Goal: Information Seeking & Learning: Learn about a topic

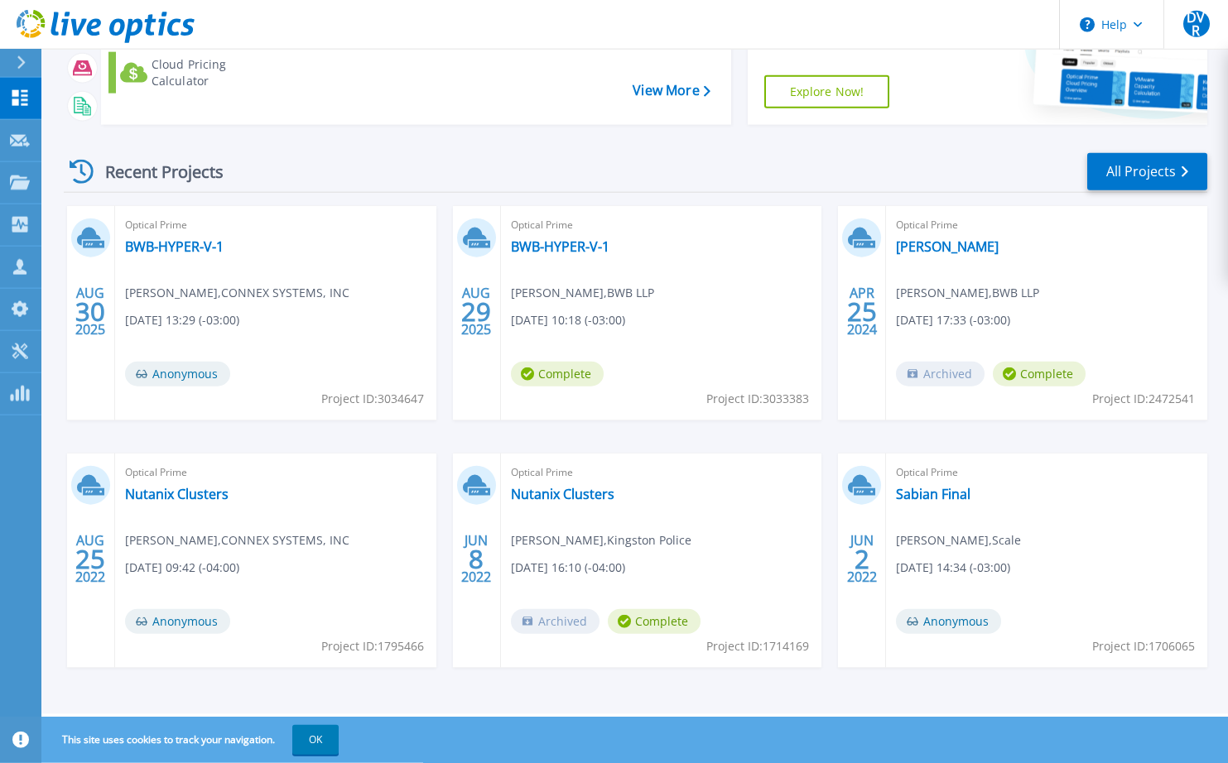
scroll to position [154, 0]
click at [572, 250] on link "BWB-HYPER-V-1" at bounding box center [560, 246] width 99 height 17
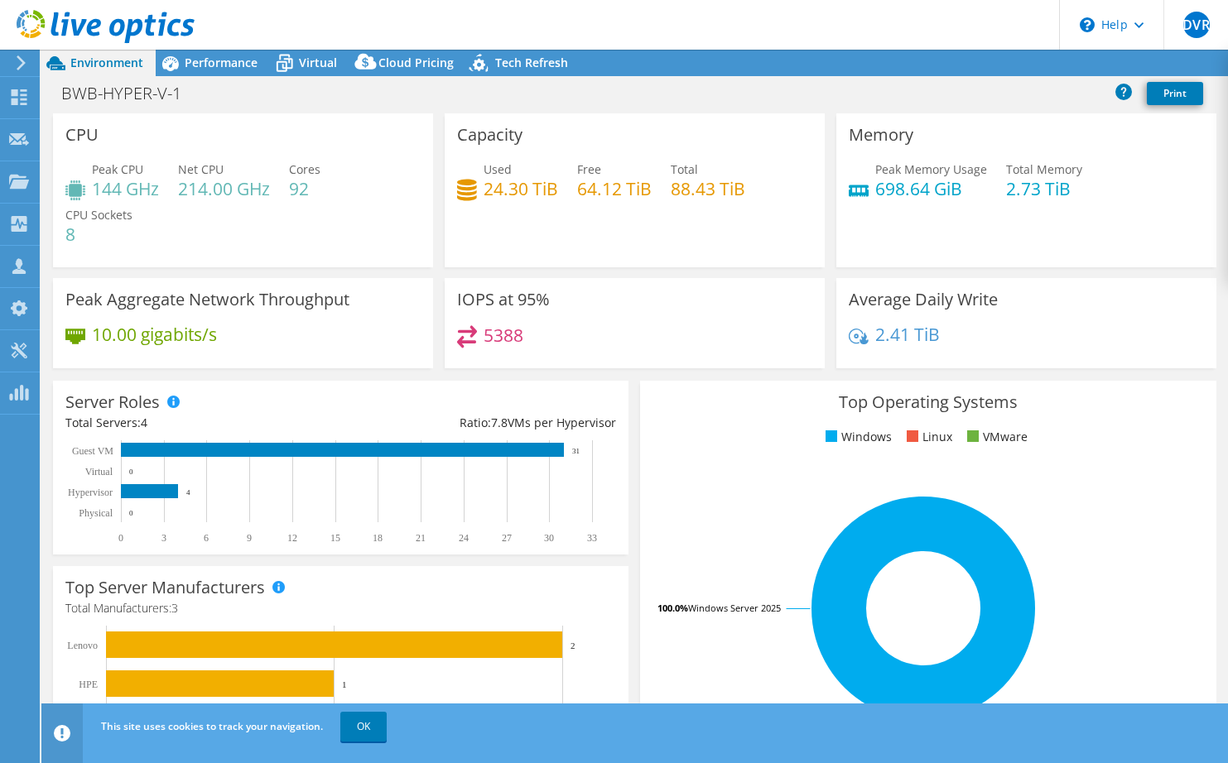
select select "USD"
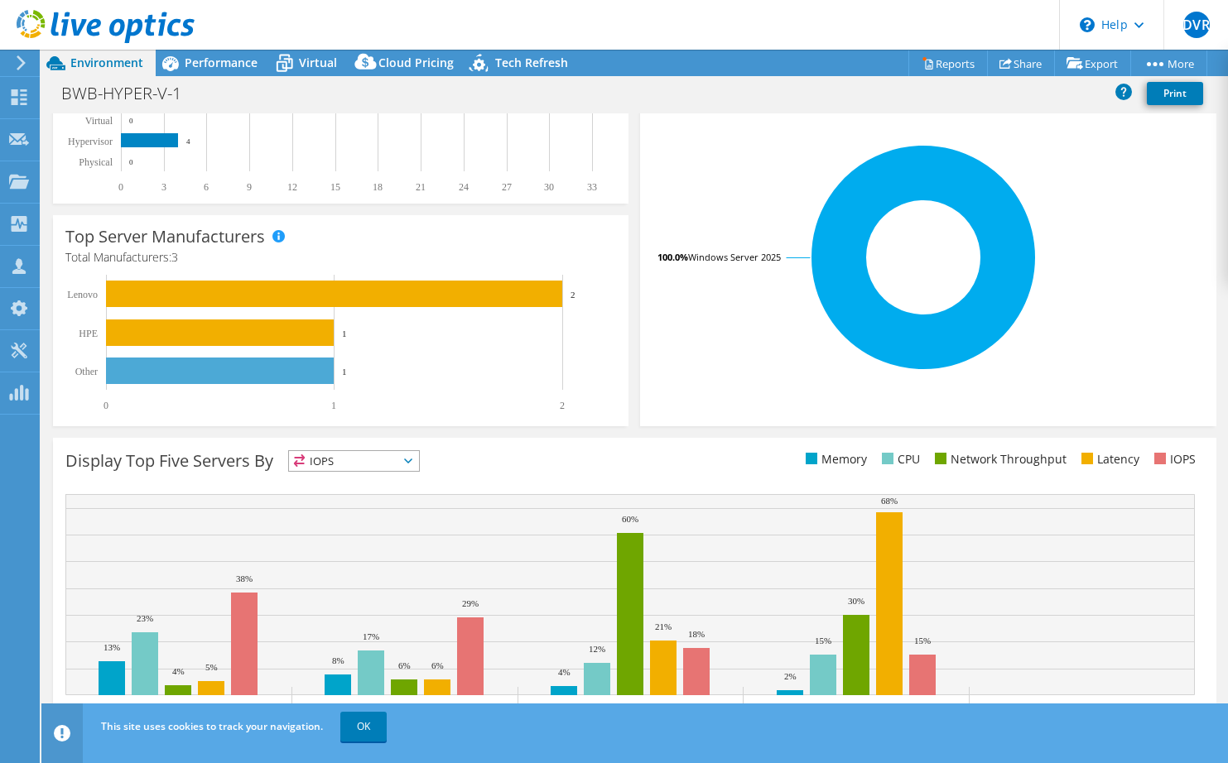
scroll to position [387, 0]
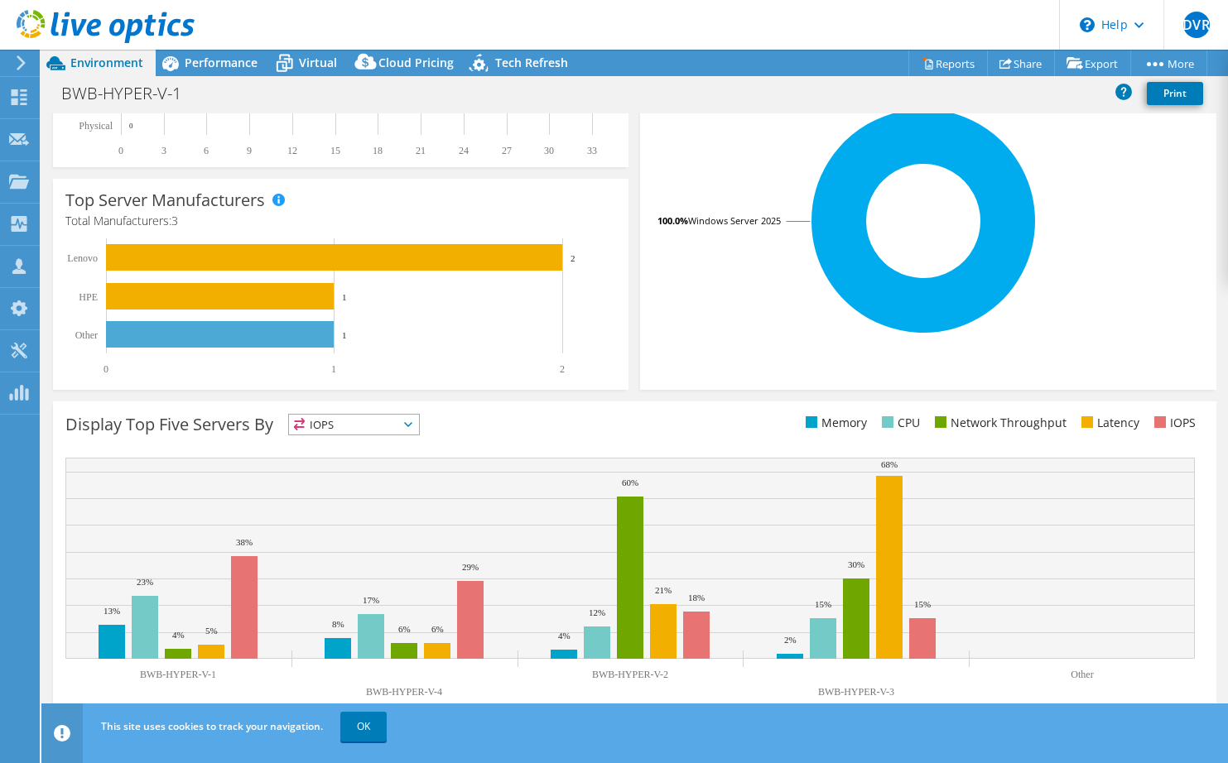
click at [1118, 161] on rect at bounding box center [923, 221] width 542 height 290
click at [196, 64] on span "Performance" at bounding box center [221, 63] width 73 height 16
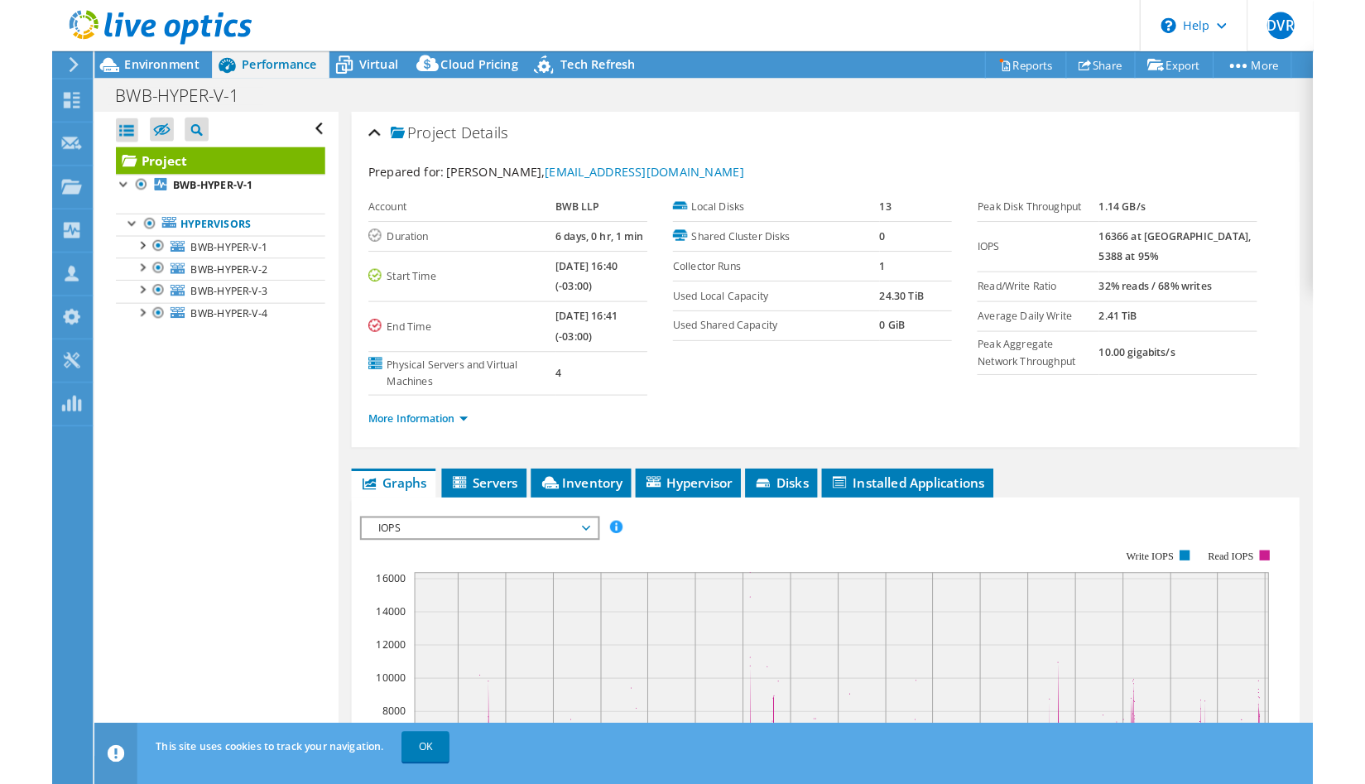
scroll to position [0, 0]
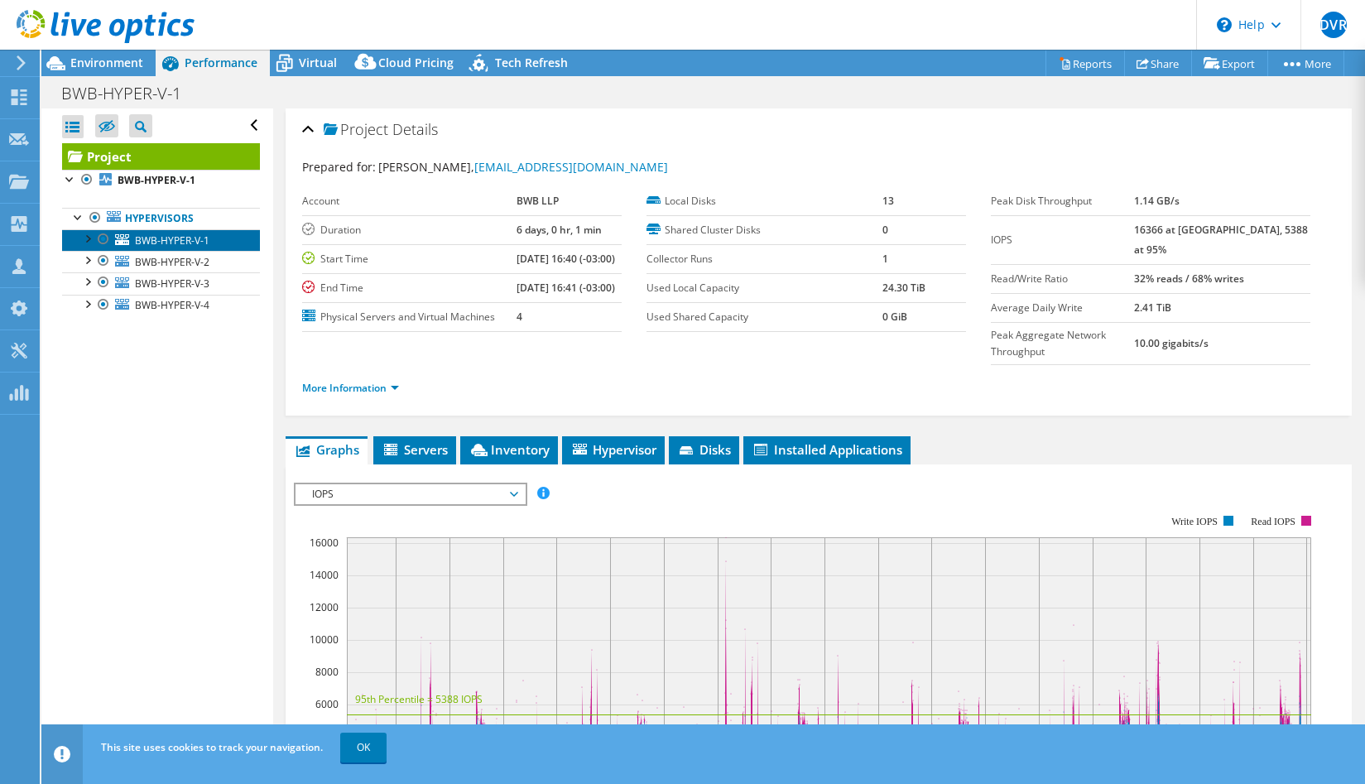
click at [151, 245] on span "BWB-HYPER-V-1" at bounding box center [172, 240] width 75 height 14
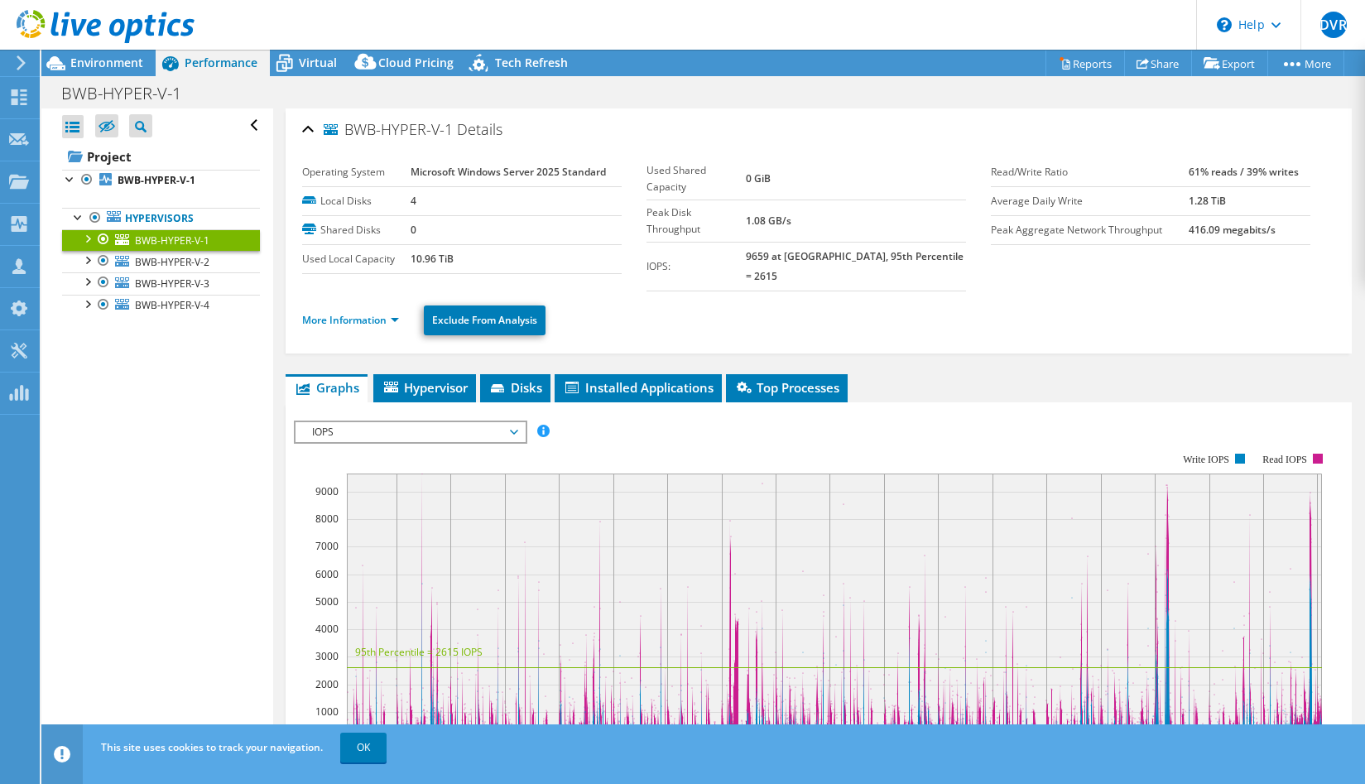
scroll to position [169, 0]
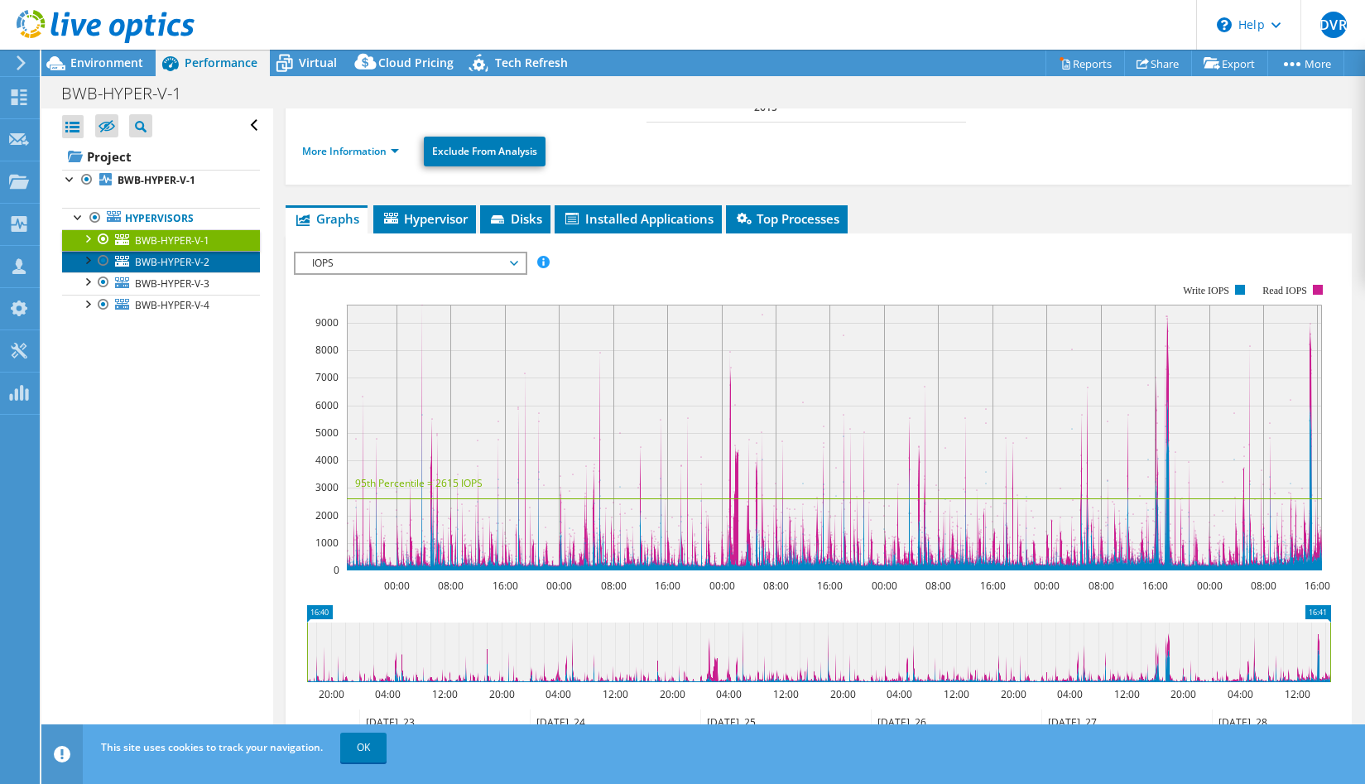
click at [203, 264] on span "BWB-HYPER-V-2" at bounding box center [172, 262] width 75 height 14
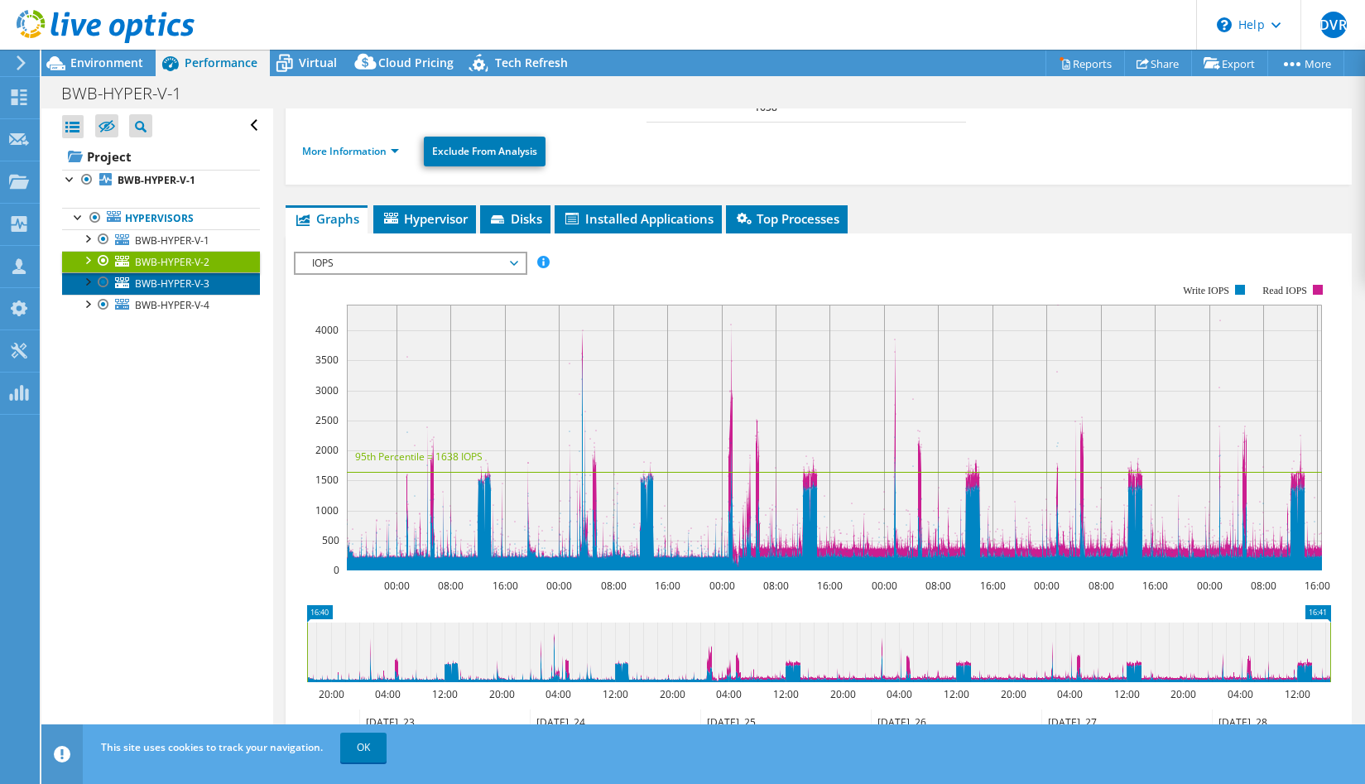
click at [193, 287] on span "BWB-HYPER-V-3" at bounding box center [172, 283] width 75 height 14
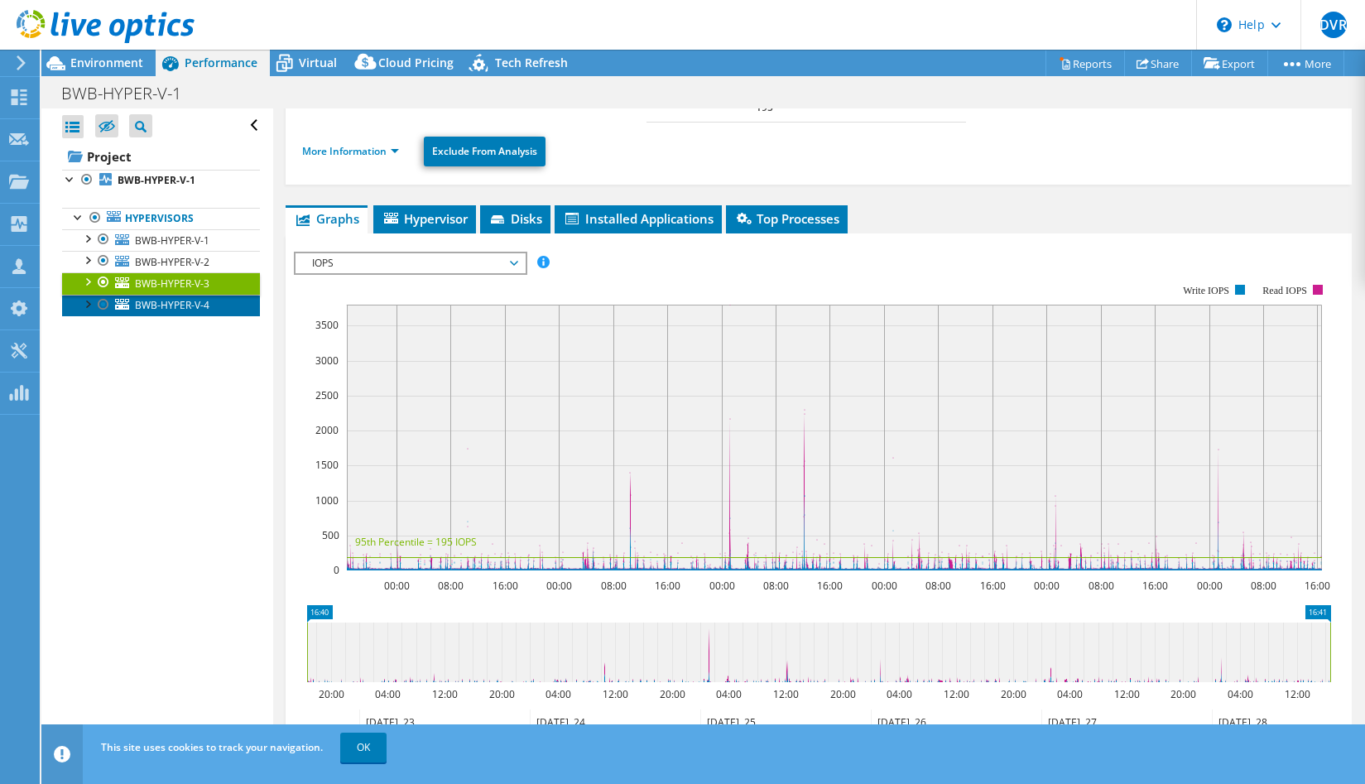
click at [179, 305] on span "BWB-HYPER-V-4" at bounding box center [172, 305] width 75 height 14
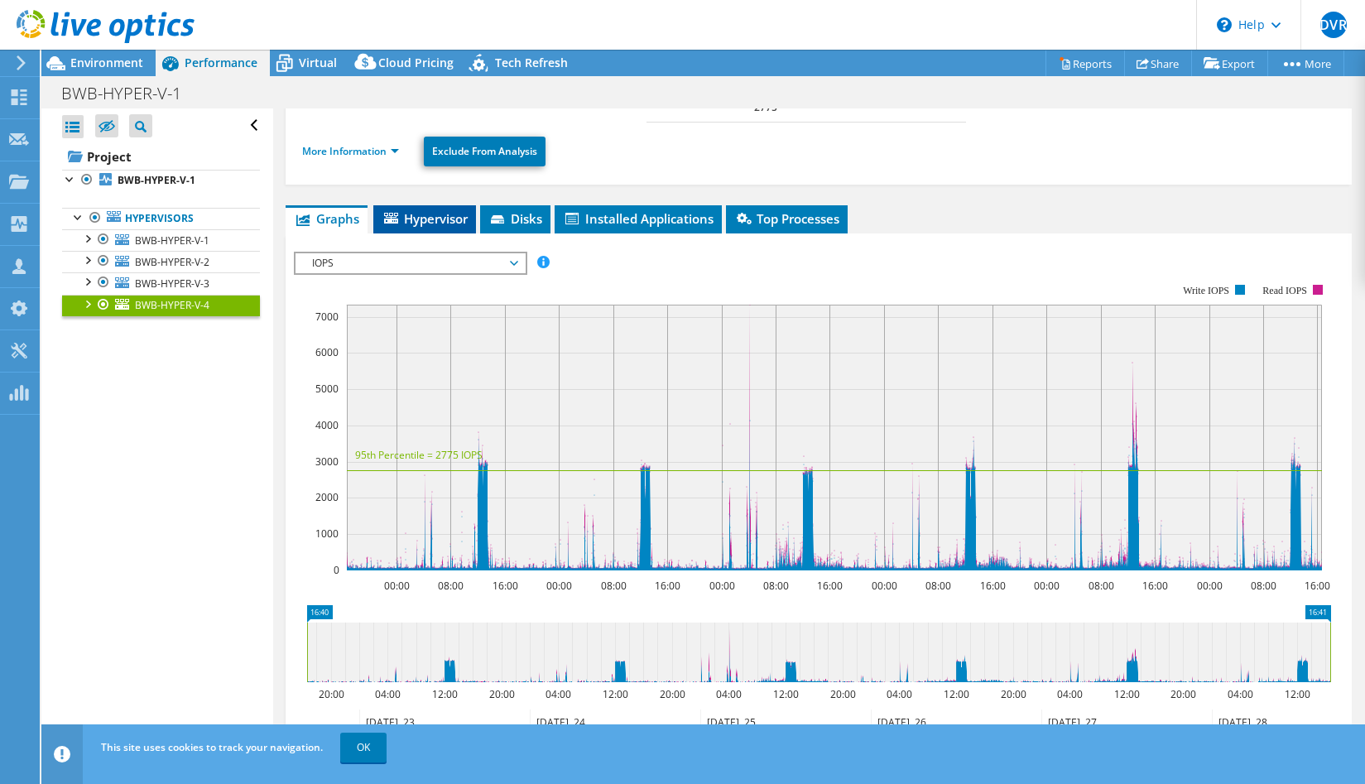
click at [439, 209] on li "Hypervisor" at bounding box center [424, 219] width 103 height 28
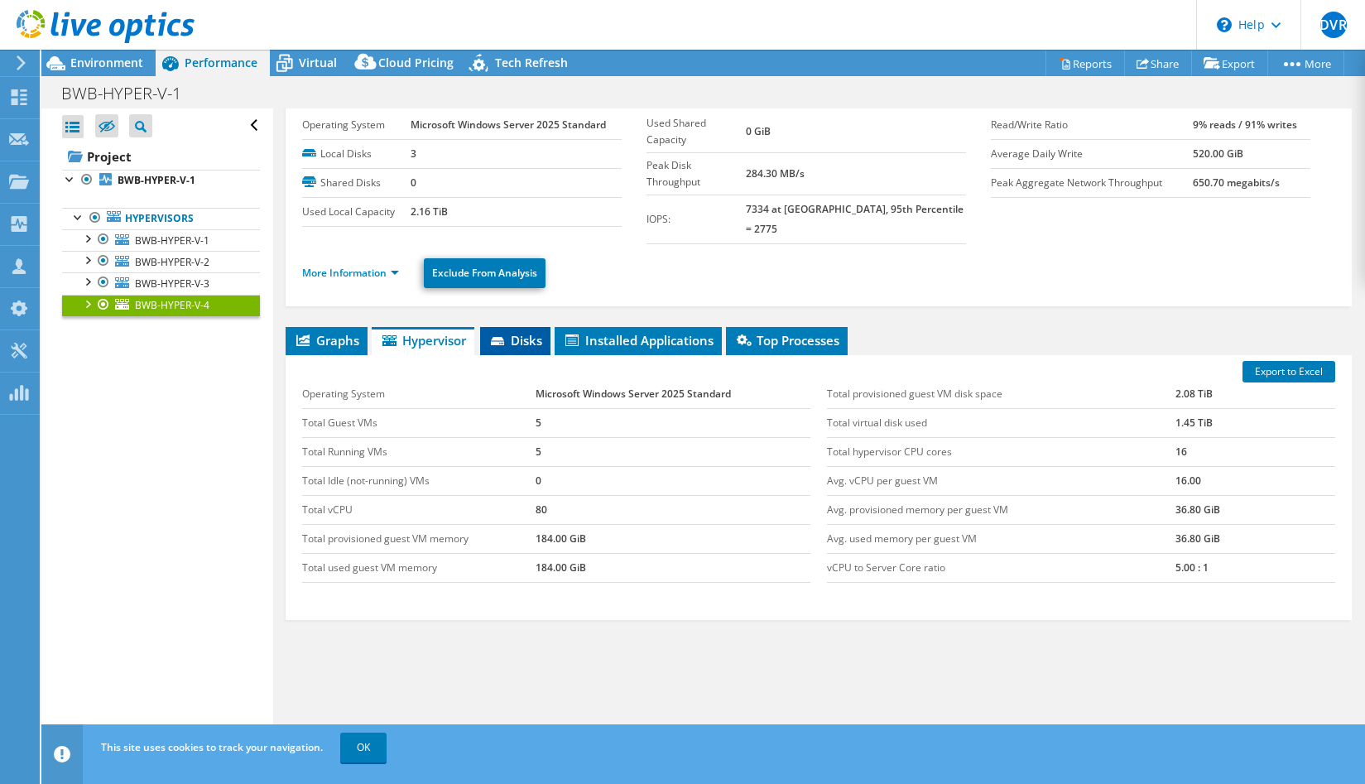
click at [537, 332] on span "Disks" at bounding box center [515, 340] width 54 height 17
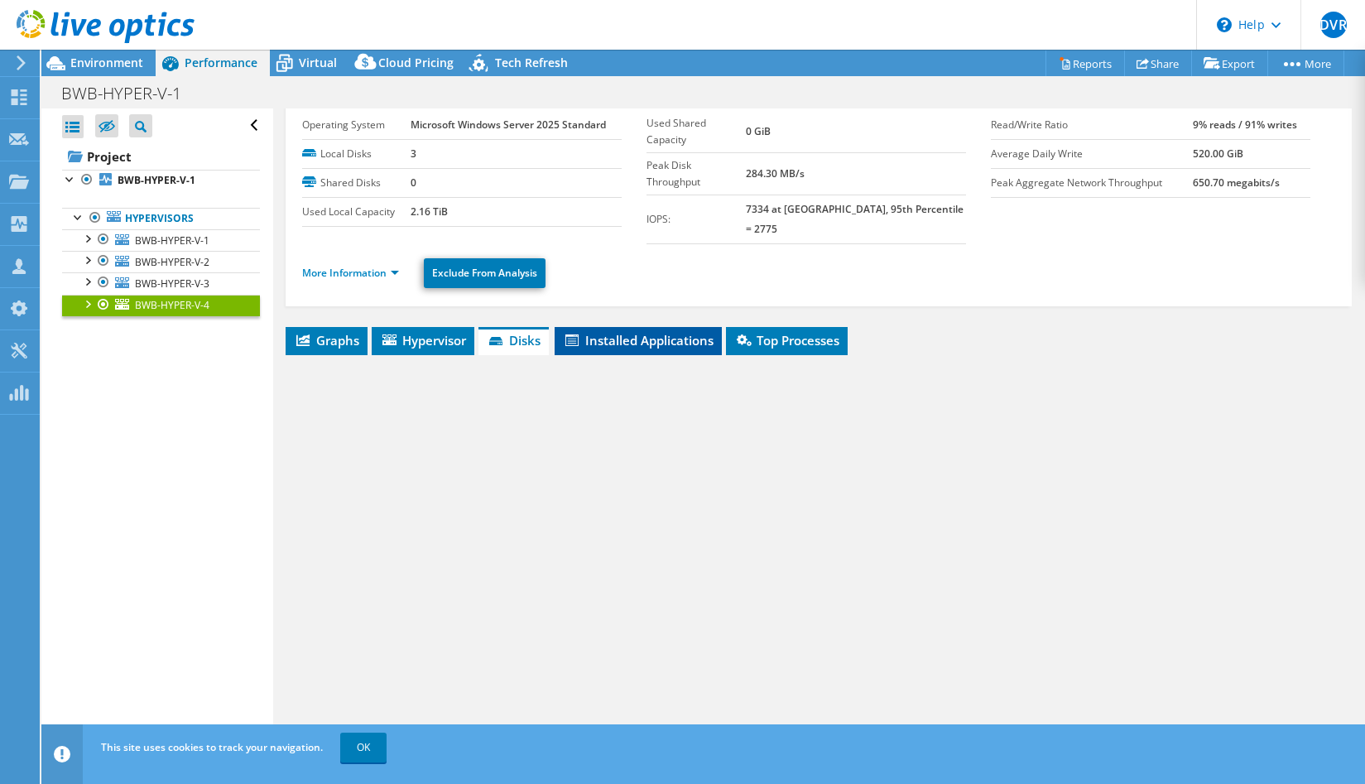
click at [637, 332] on span "Installed Applications" at bounding box center [638, 340] width 151 height 17
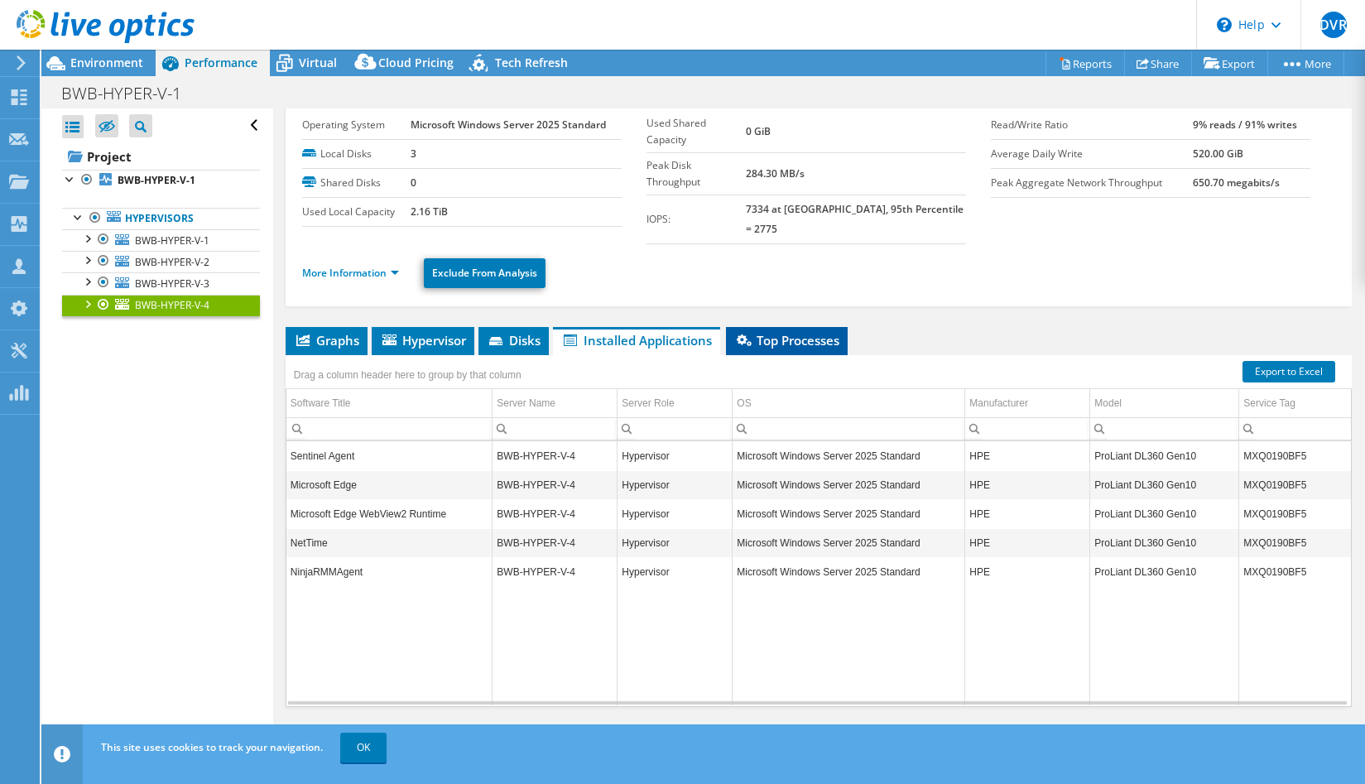
click at [802, 332] on span "Top Processes" at bounding box center [786, 340] width 105 height 17
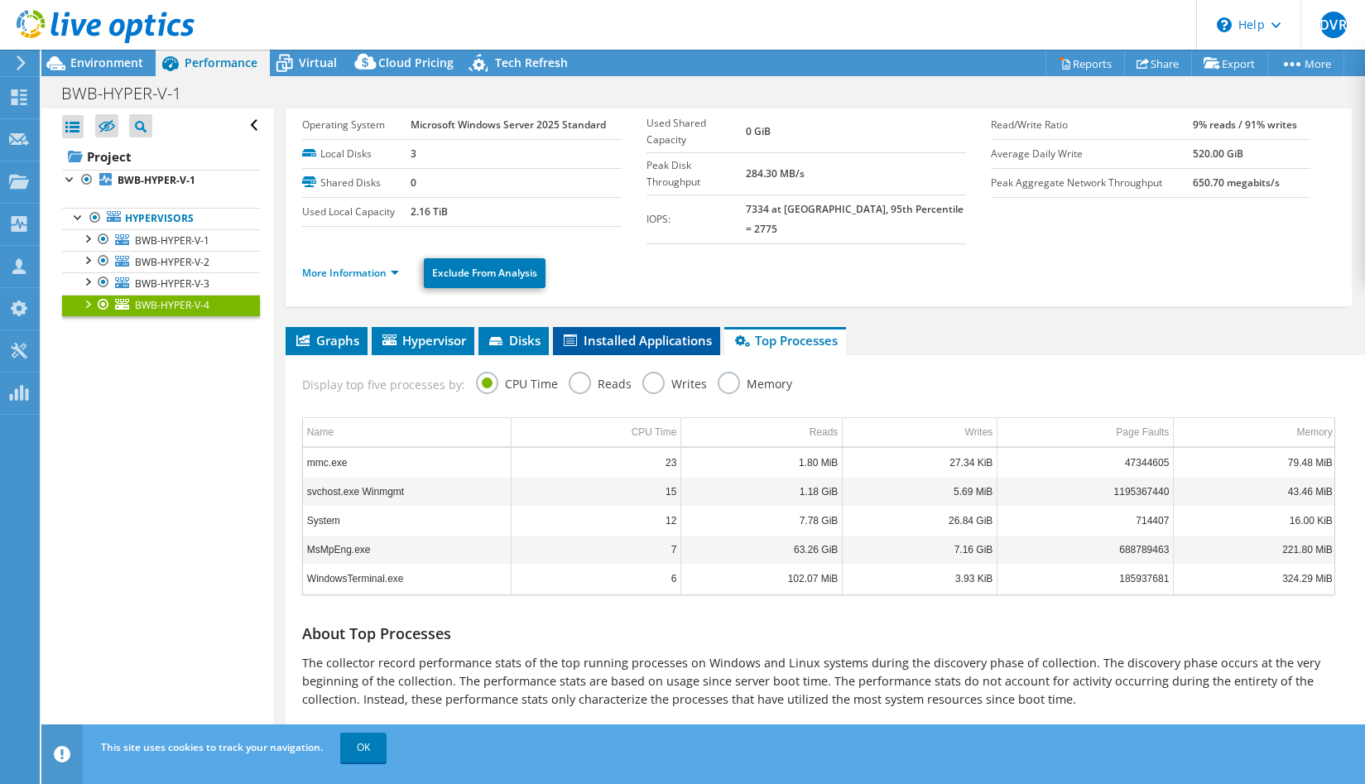
click at [658, 332] on span "Installed Applications" at bounding box center [636, 340] width 151 height 17
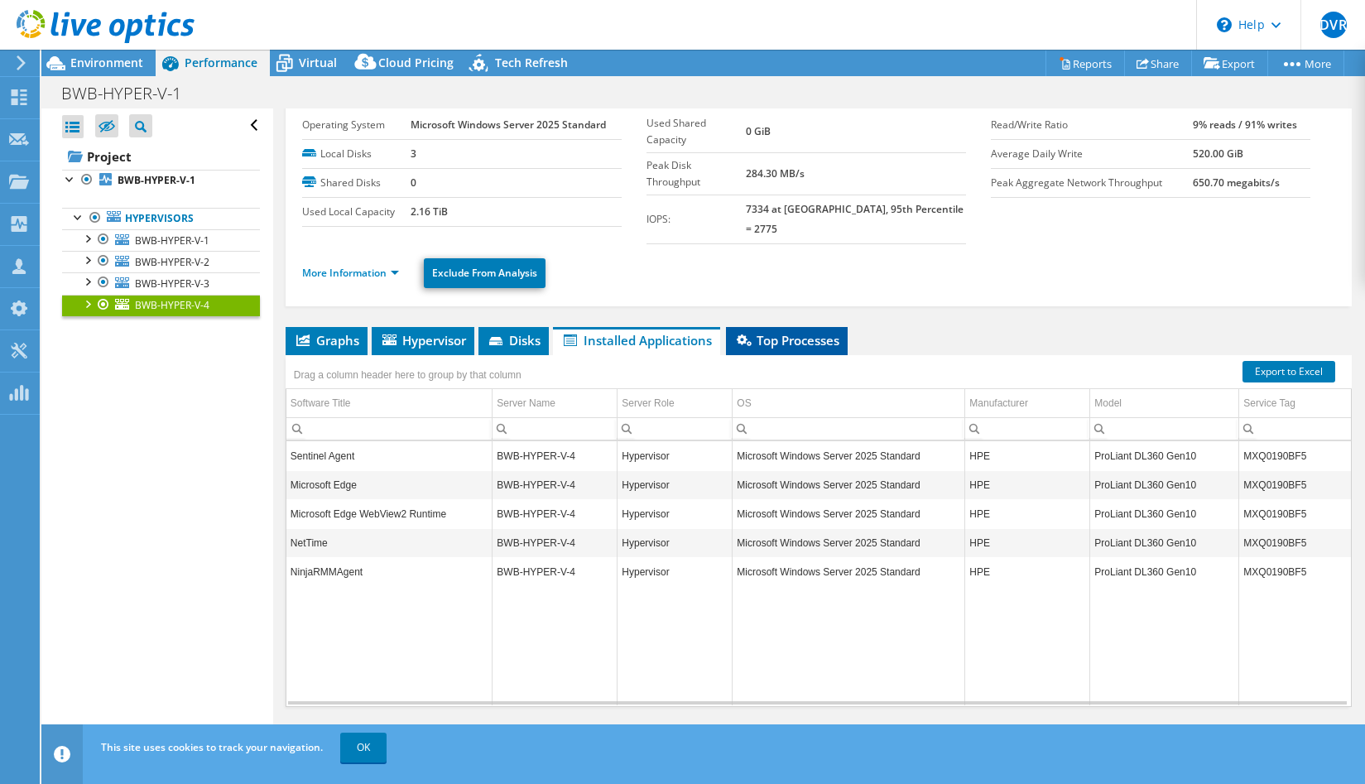
click at [804, 332] on span "Top Processes" at bounding box center [786, 340] width 105 height 17
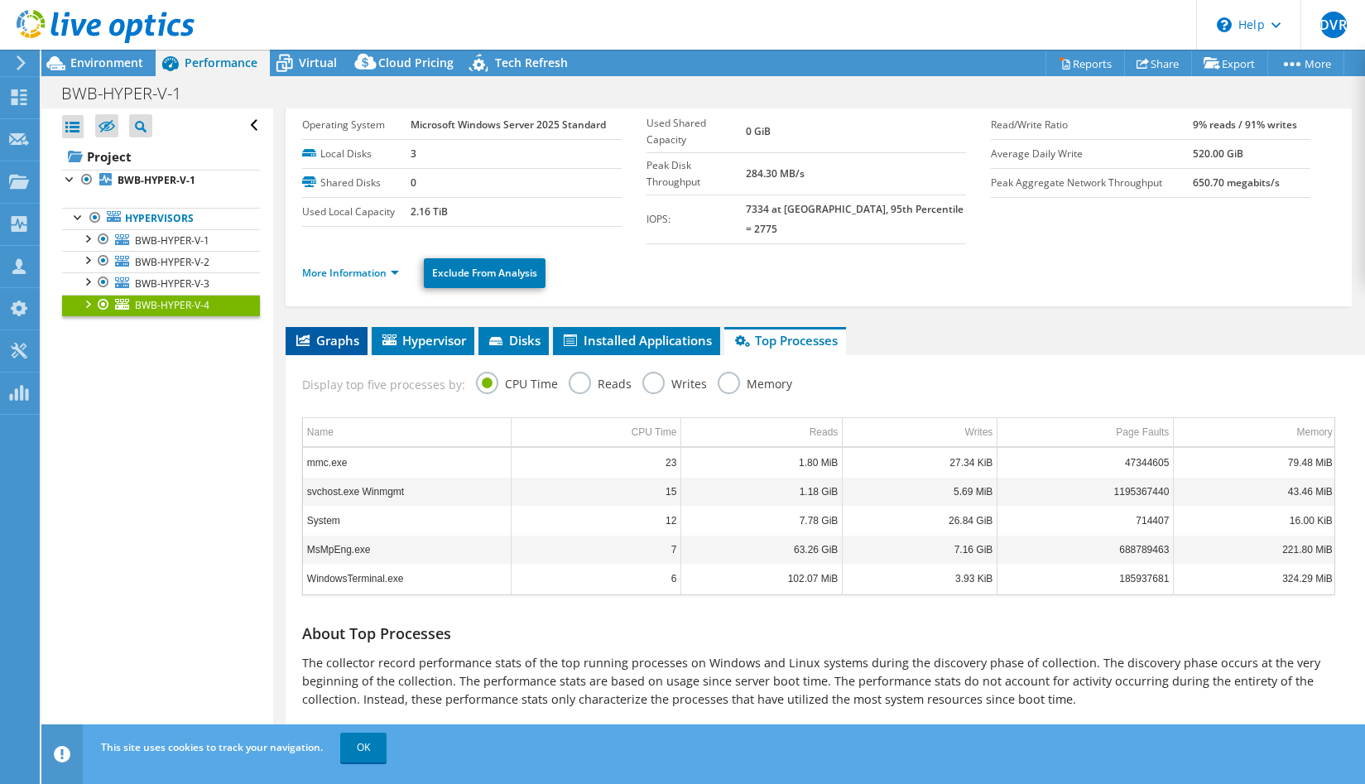
click at [331, 332] on span "Graphs" at bounding box center [326, 340] width 65 height 17
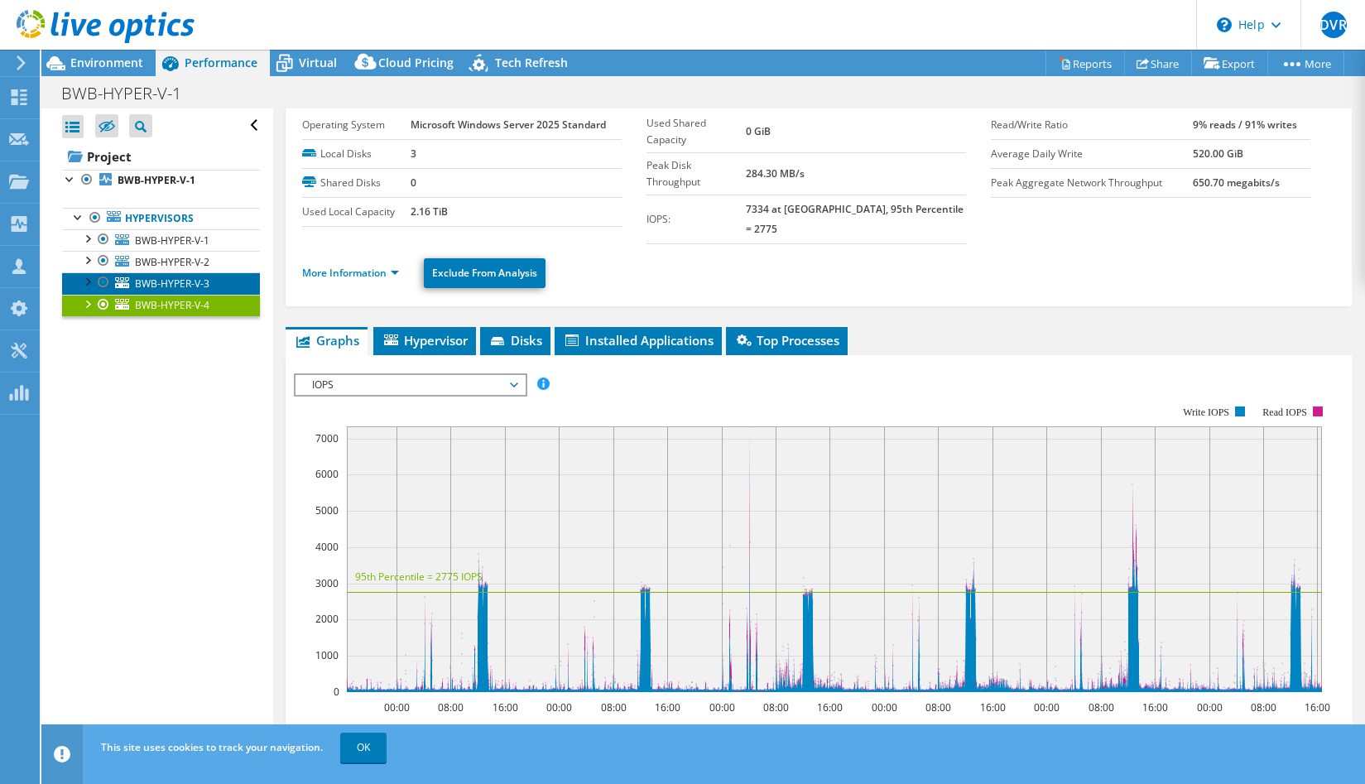
click at [153, 282] on span "BWB-HYPER-V-3" at bounding box center [172, 283] width 75 height 14
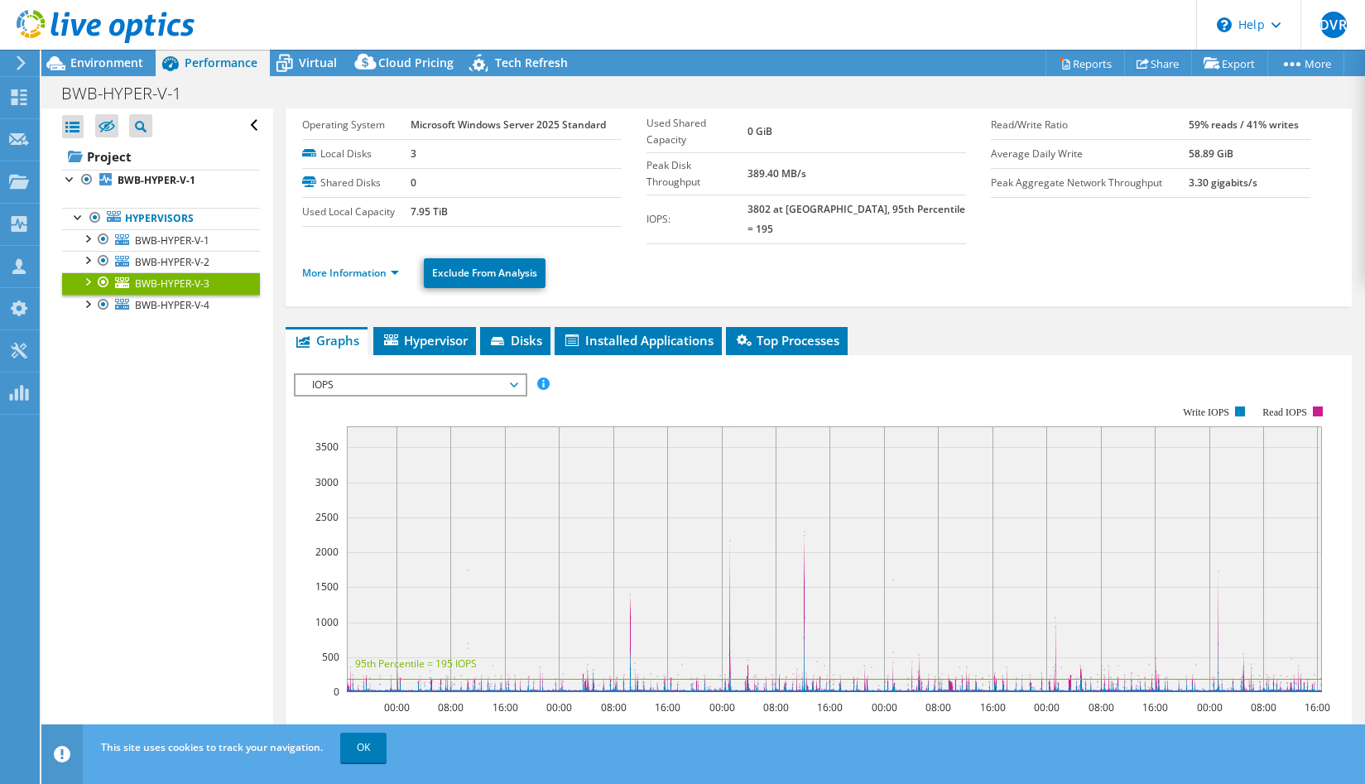
scroll to position [329, 0]
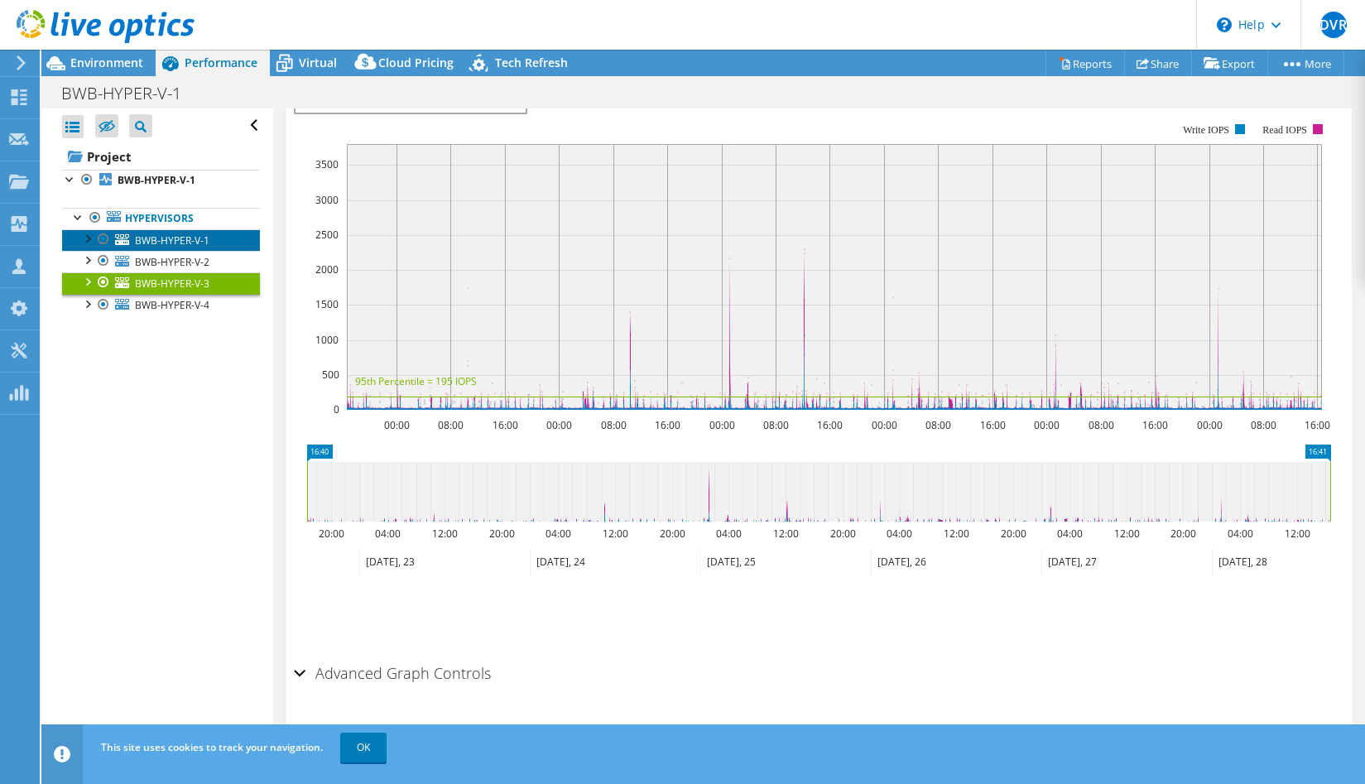
click at [144, 240] on span "BWB-HYPER-V-1" at bounding box center [172, 240] width 75 height 14
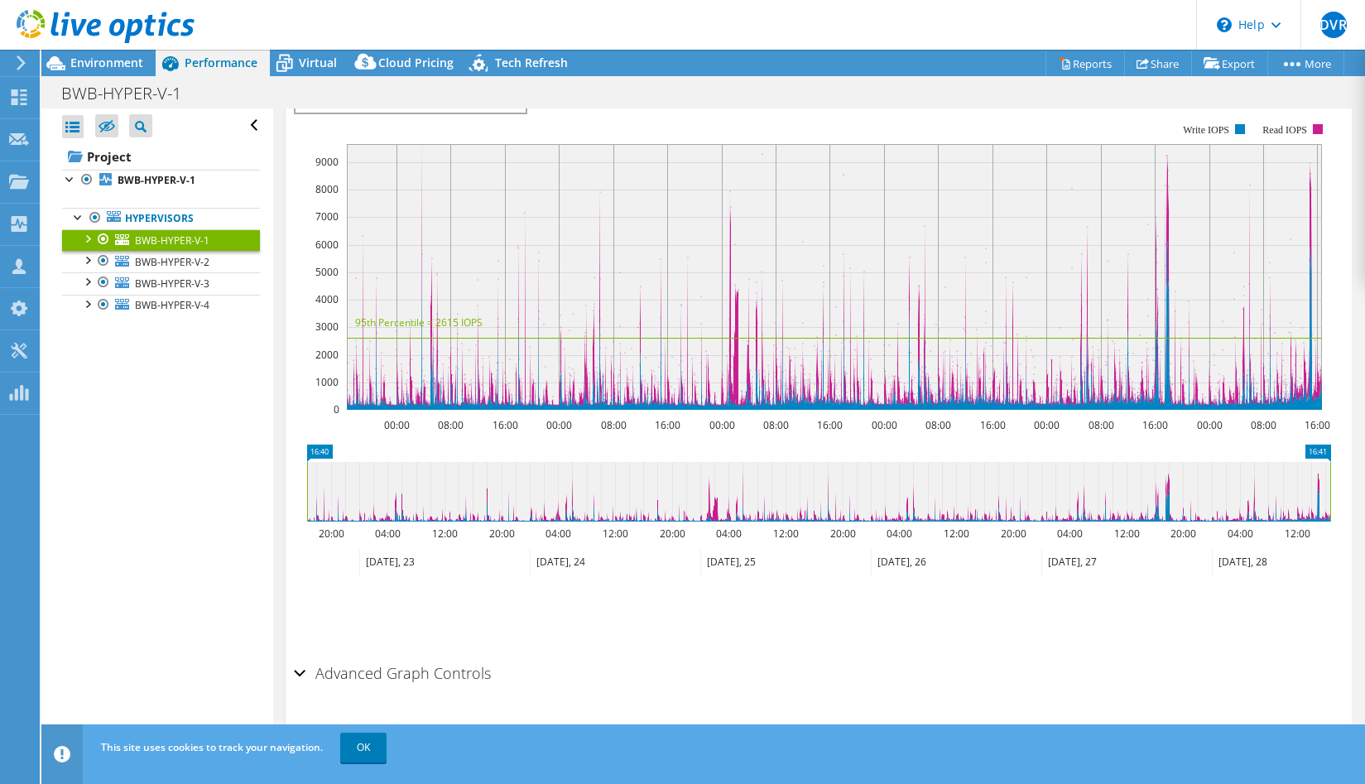
scroll to position [237, 0]
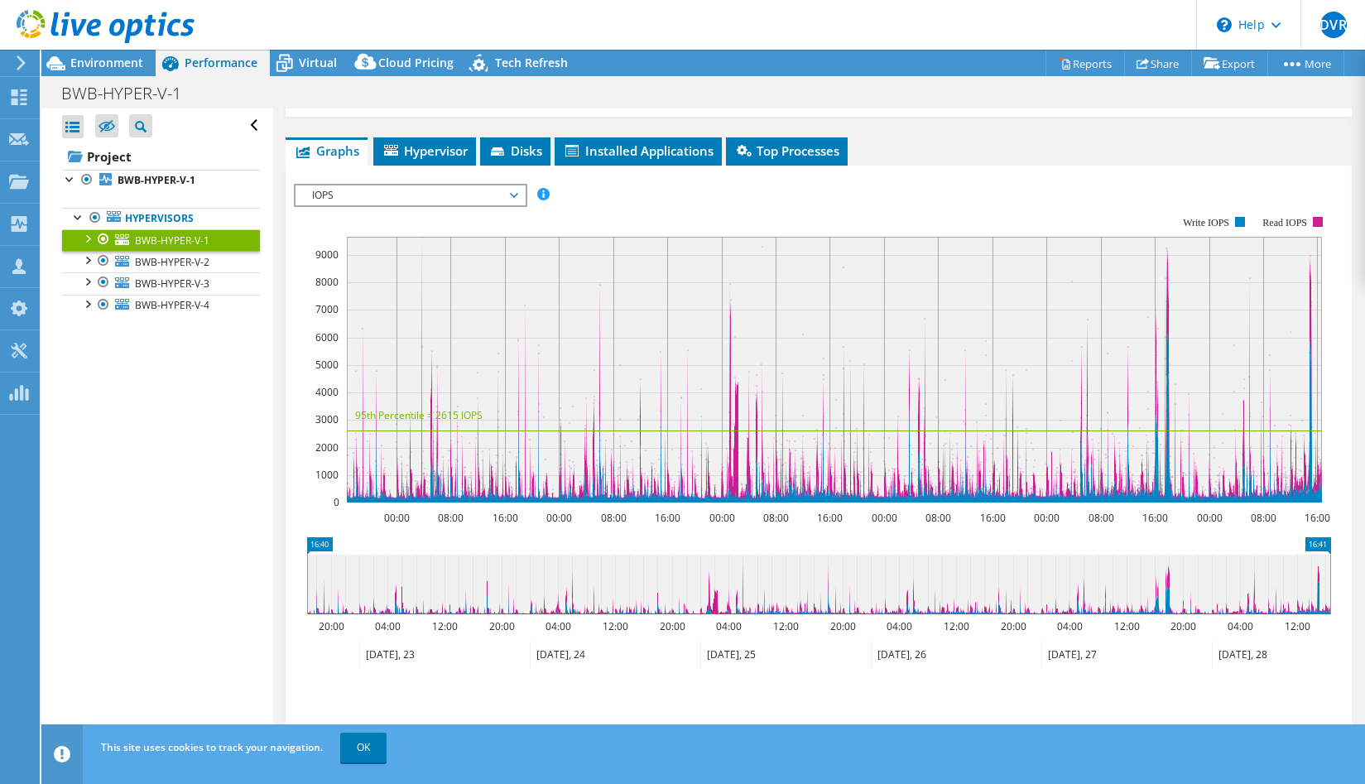
click at [516, 185] on span "IOPS" at bounding box center [410, 195] width 213 height 20
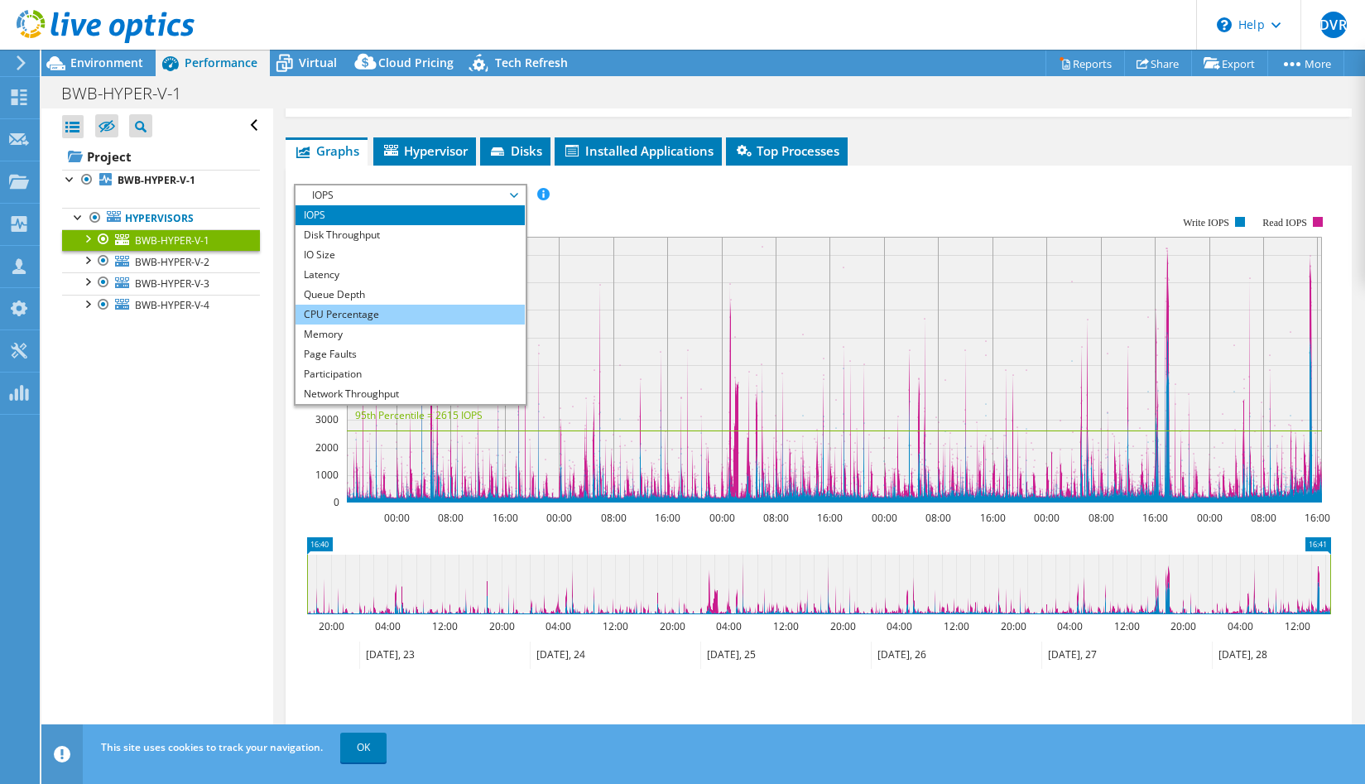
click at [395, 305] on li "CPU Percentage" at bounding box center [410, 315] width 229 height 20
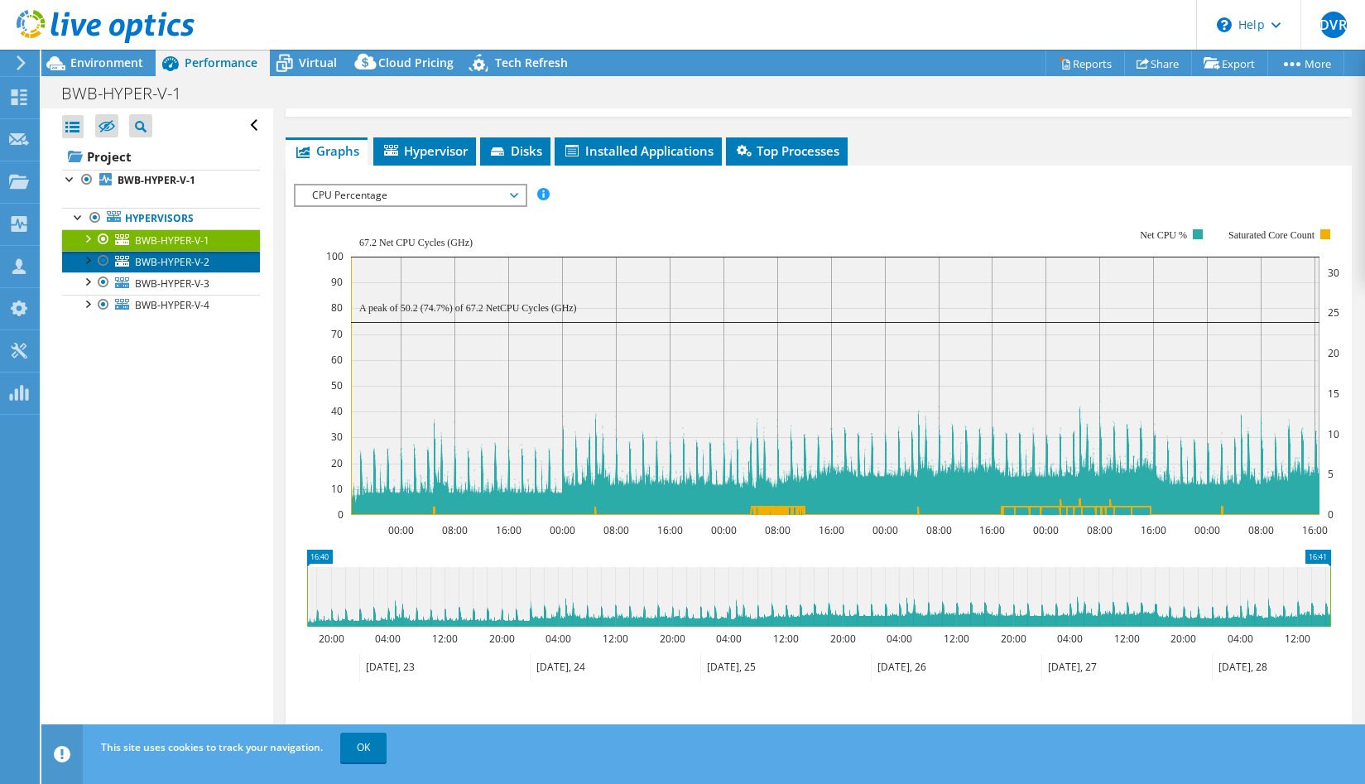
click at [156, 256] on span "BWB-HYPER-V-2" at bounding box center [172, 262] width 75 height 14
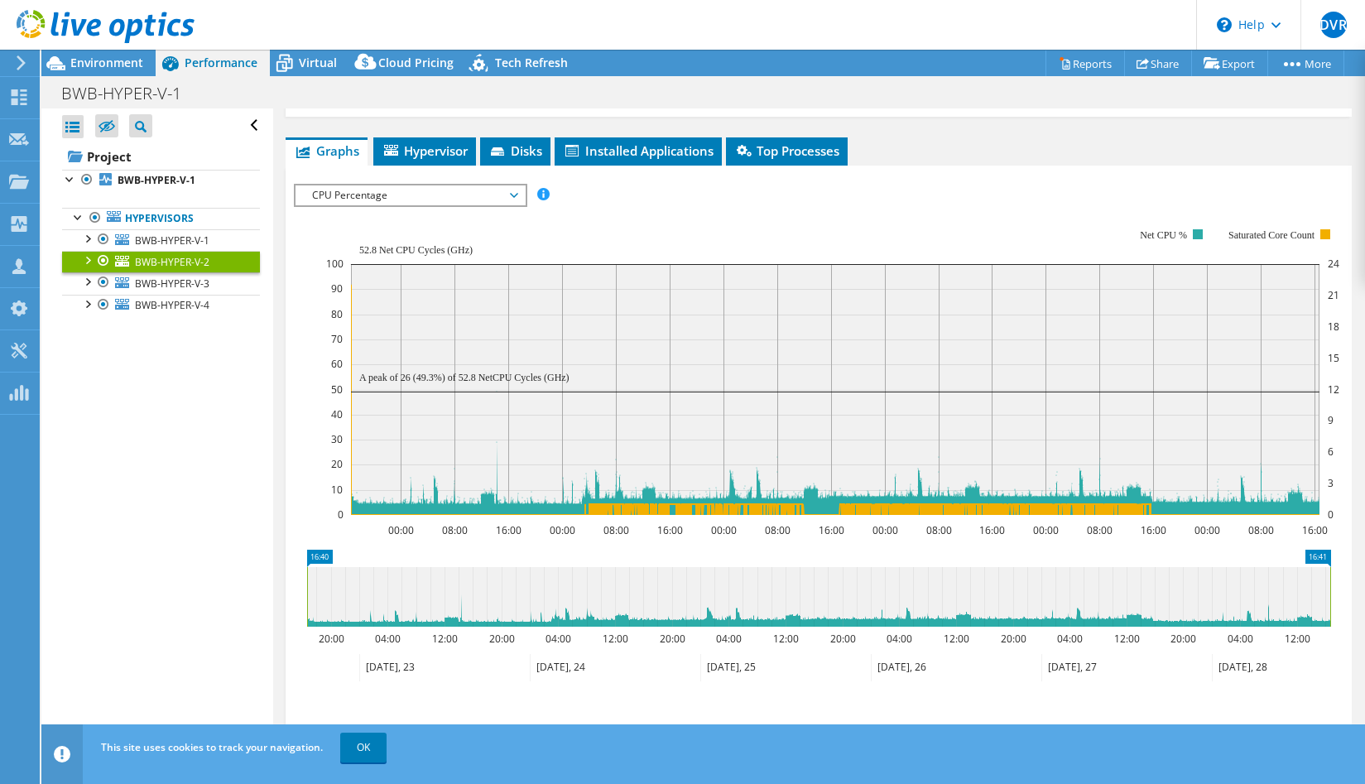
click at [998, 175] on div "IOPS Disk Throughput IO Size Latency Queue Depth CPU Percentage Memory Page Fau…" at bounding box center [819, 468] width 1050 height 586
click at [186, 287] on span "BWB-HYPER-V-3" at bounding box center [172, 283] width 75 height 14
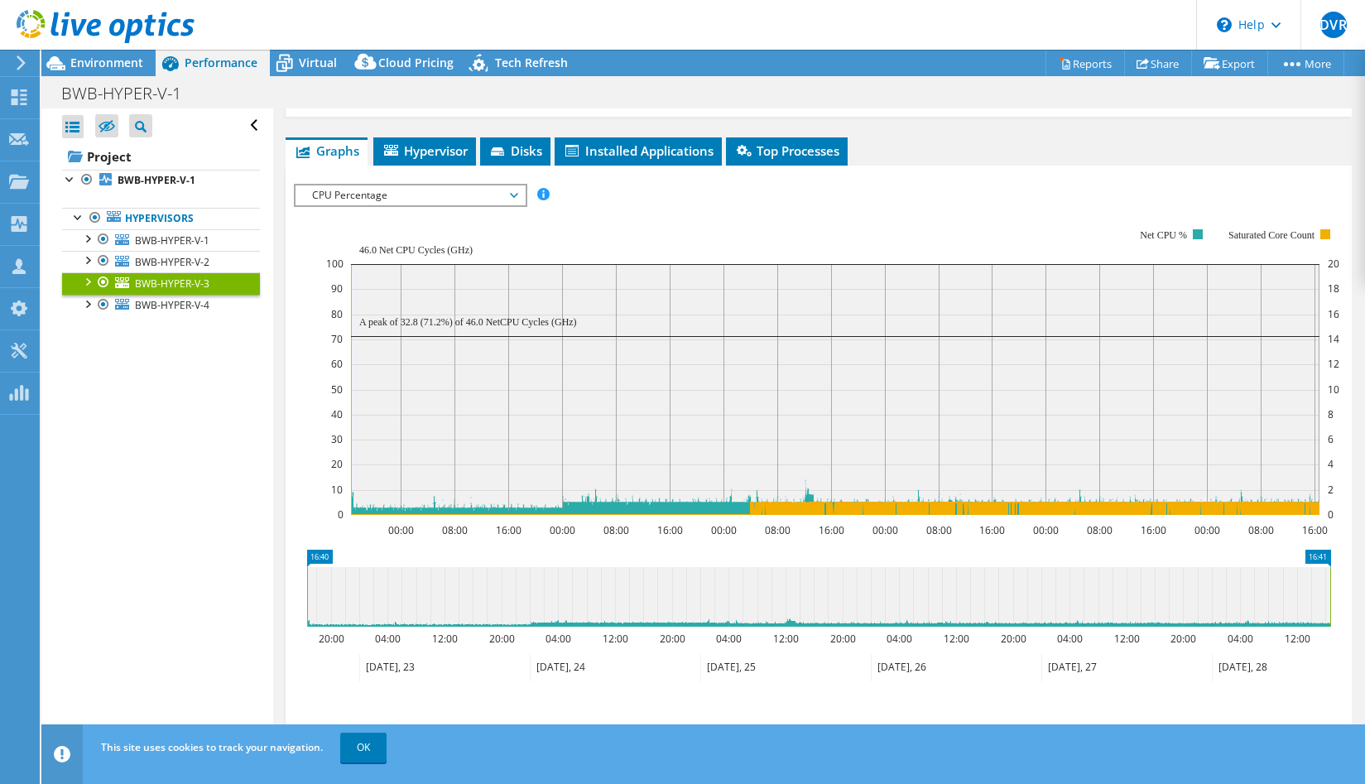
click at [1002, 184] on div "IOPS Disk Throughput IO Size Latency Queue Depth CPU Percentage Memory Page Fau…" at bounding box center [819, 195] width 1050 height 22
click at [185, 306] on span "BWB-HYPER-V-4" at bounding box center [172, 305] width 75 height 14
